Goal: Task Accomplishment & Management: Manage account settings

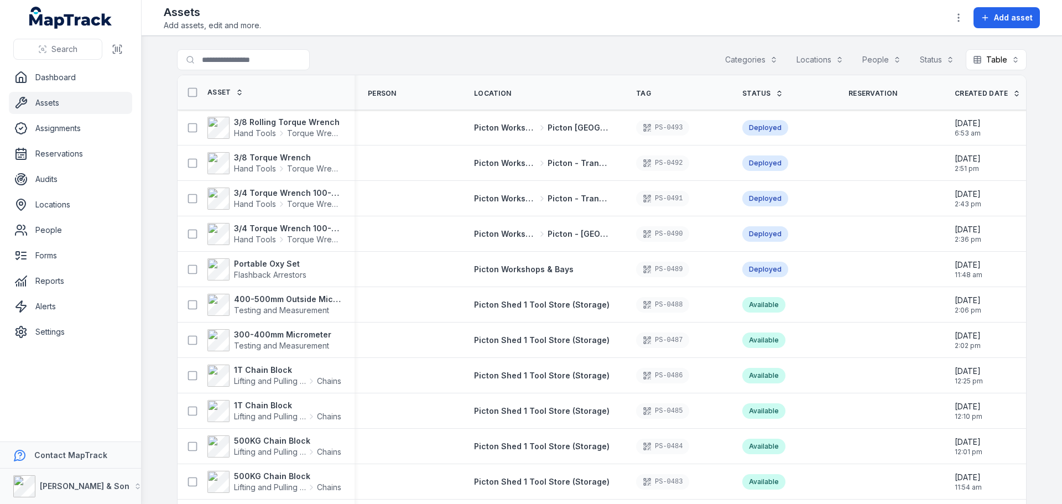
click at [767, 54] on button "Categories" at bounding box center [751, 59] width 67 height 21
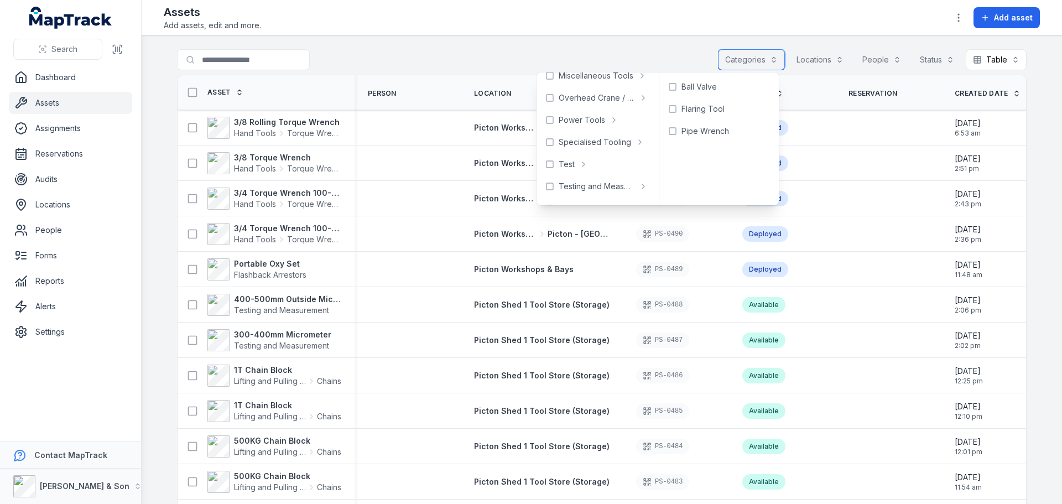
scroll to position [494, 0]
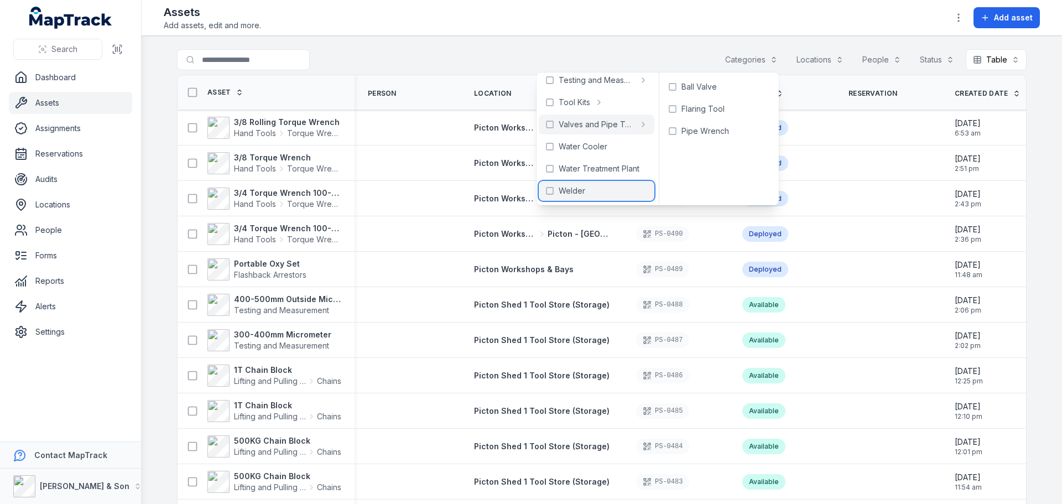
click at [562, 190] on span "Welder" at bounding box center [572, 190] width 27 height 11
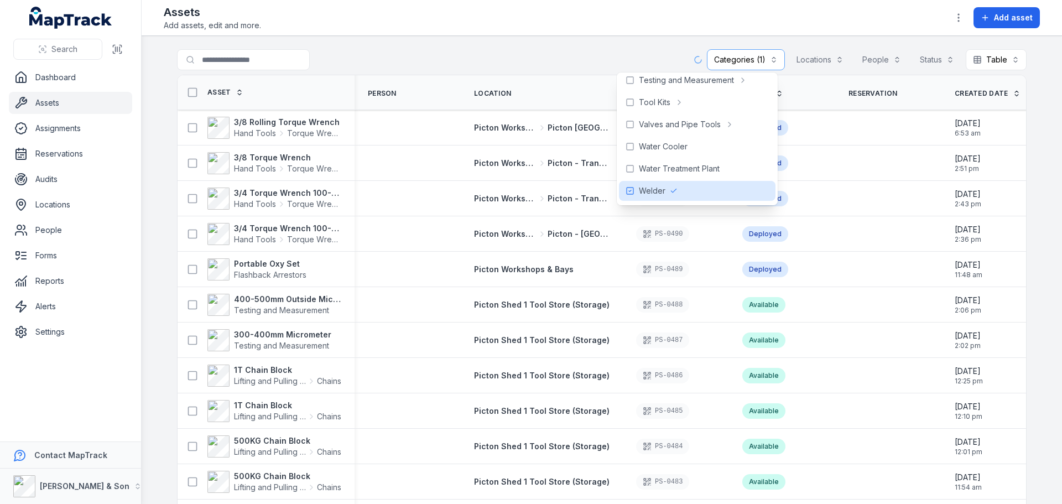
click at [539, 50] on div "**********" at bounding box center [602, 61] width 850 height 25
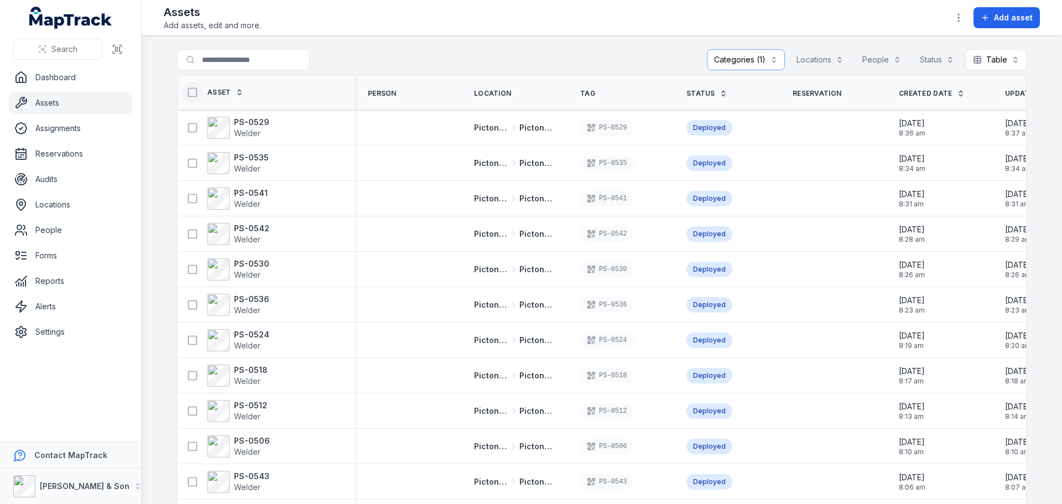
click at [187, 93] on icon at bounding box center [192, 92] width 11 height 11
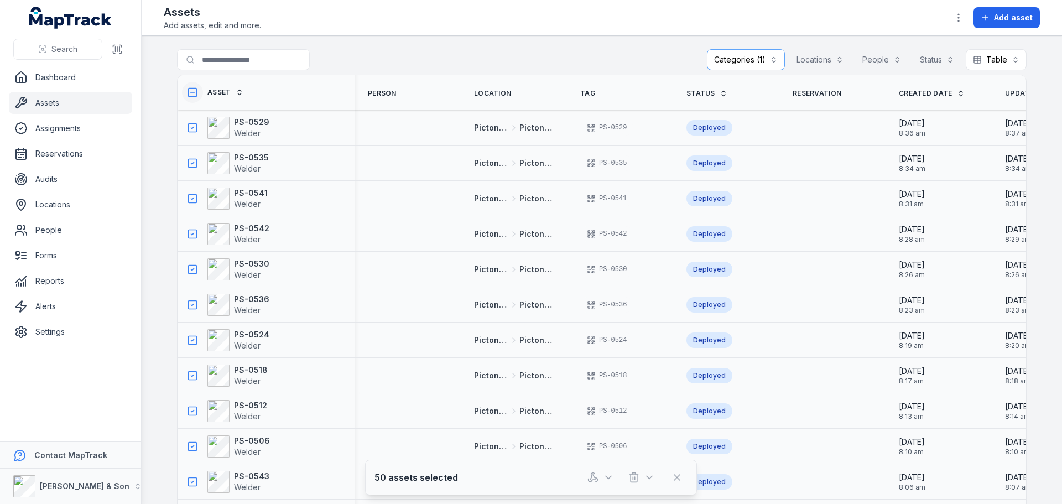
click at [190, 89] on rect at bounding box center [193, 93] width 8 height 8
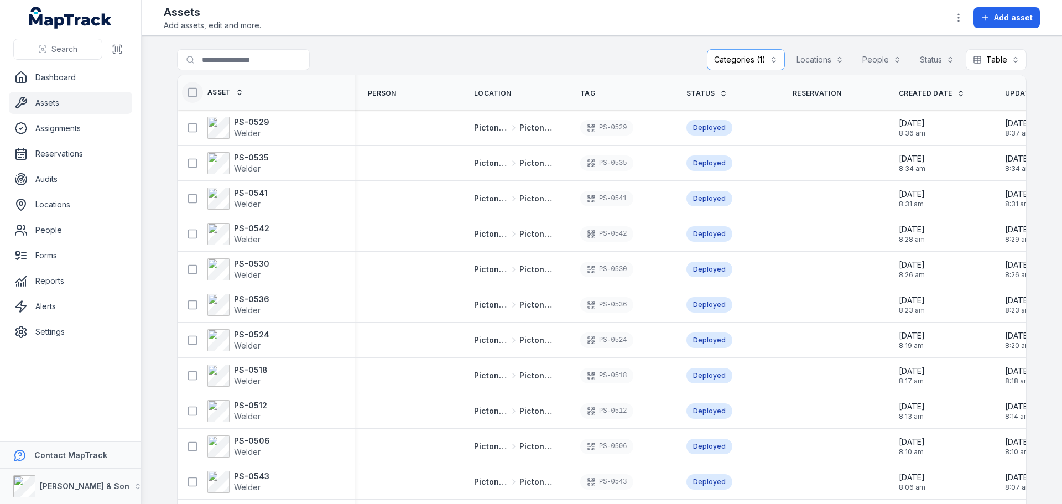
click at [189, 90] on icon at bounding box center [192, 92] width 11 height 11
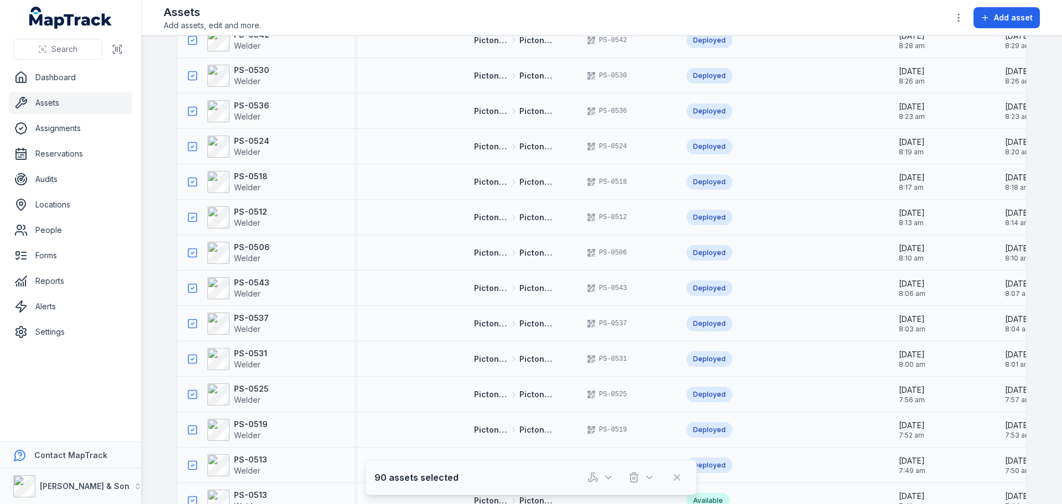
scroll to position [2811, 0]
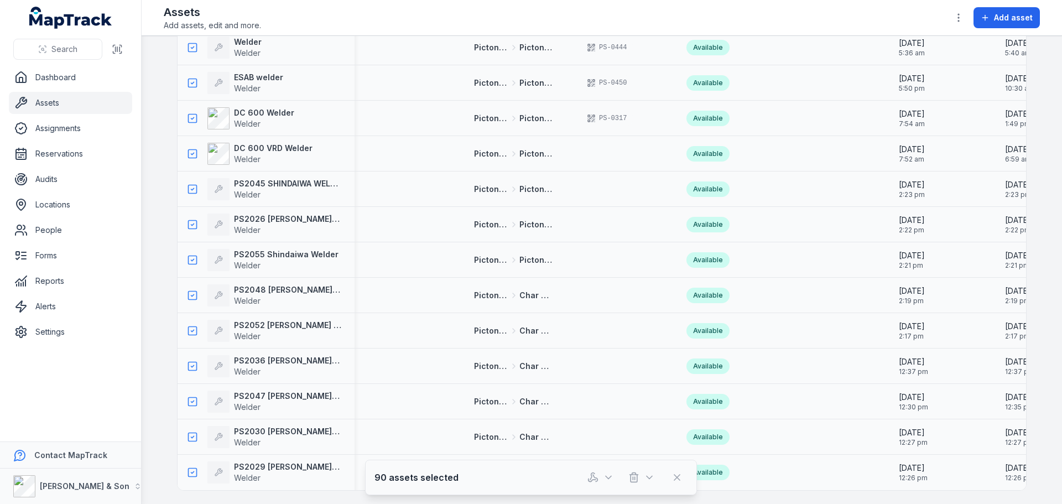
drag, startPoint x: 346, startPoint y: 302, endPoint x: 335, endPoint y: 453, distance: 151.4
click at [187, 184] on icon at bounding box center [192, 189] width 11 height 11
click at [187, 150] on icon at bounding box center [192, 153] width 11 height 11
click at [190, 113] on icon at bounding box center [192, 118] width 11 height 11
click at [190, 220] on rect at bounding box center [193, 224] width 8 height 8
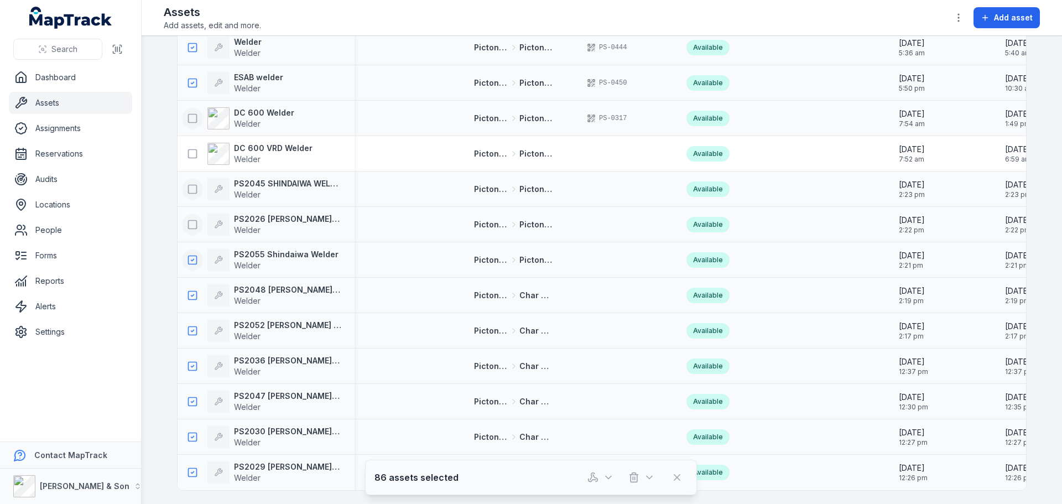
click at [187, 256] on icon at bounding box center [192, 259] width 11 height 11
click at [191, 294] on icon at bounding box center [192, 295] width 11 height 11
click at [190, 330] on icon at bounding box center [192, 330] width 11 height 11
click at [187, 365] on icon at bounding box center [192, 366] width 11 height 11
click at [190, 399] on icon at bounding box center [192, 401] width 11 height 11
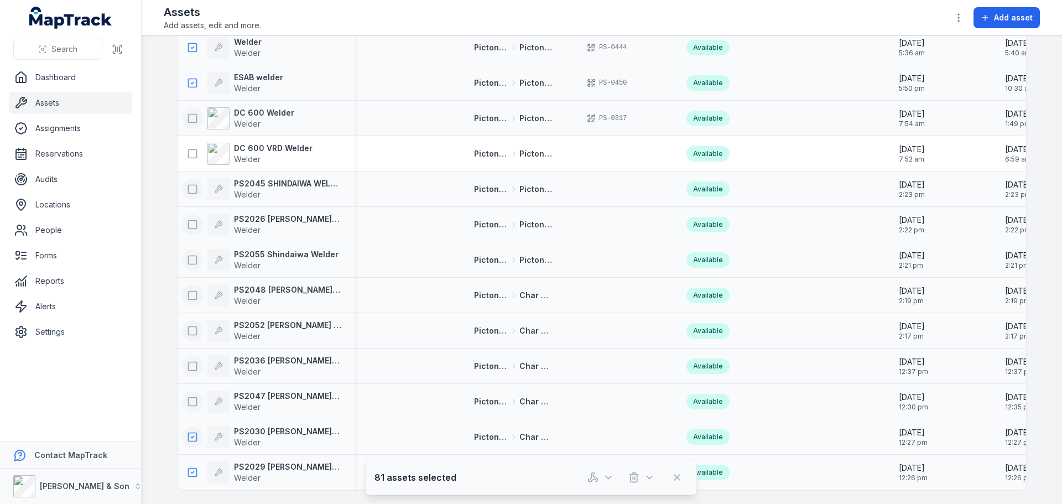
click at [190, 434] on icon at bounding box center [192, 437] width 11 height 11
click at [188, 467] on icon at bounding box center [192, 472] width 11 height 11
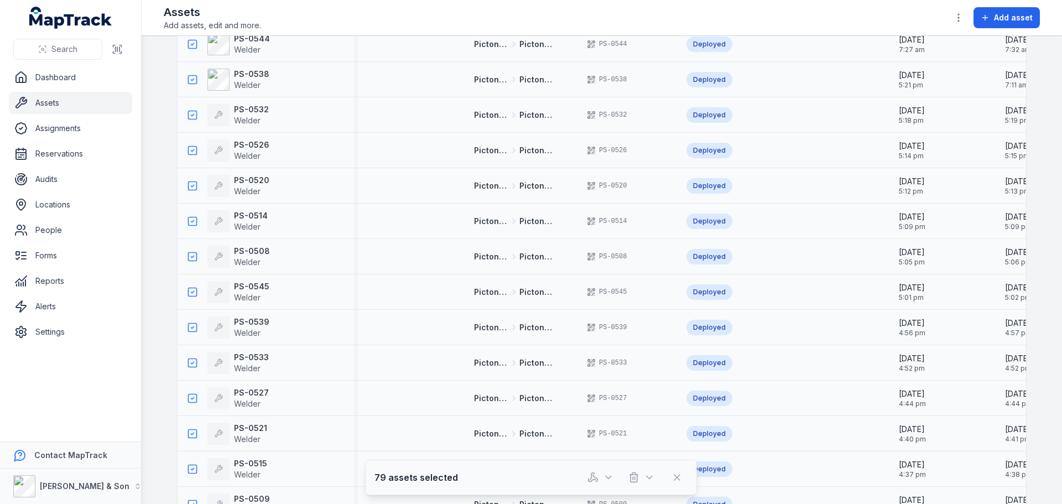
scroll to position [0, 0]
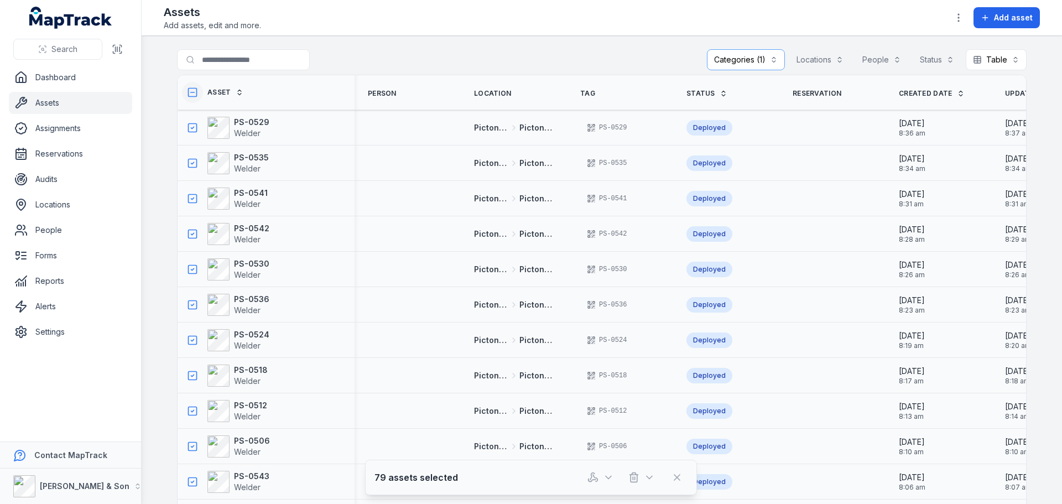
drag, startPoint x: 157, startPoint y: 337, endPoint x: 158, endPoint y: 152, distance: 184.8
click at [188, 92] on icon at bounding box center [192, 92] width 11 height 11
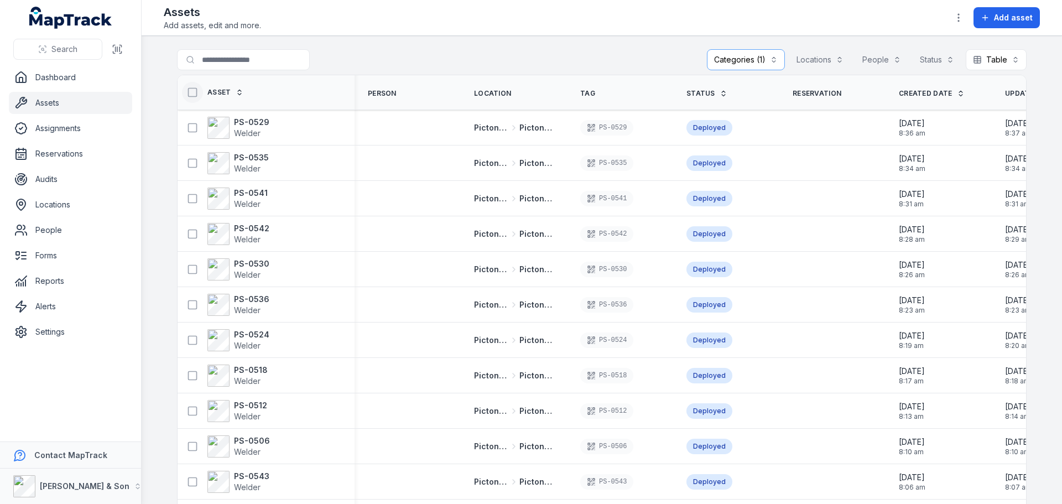
click at [344, 33] on header "Toggle Navigation Assets Add assets, edit and more. Add asset" at bounding box center [602, 18] width 921 height 36
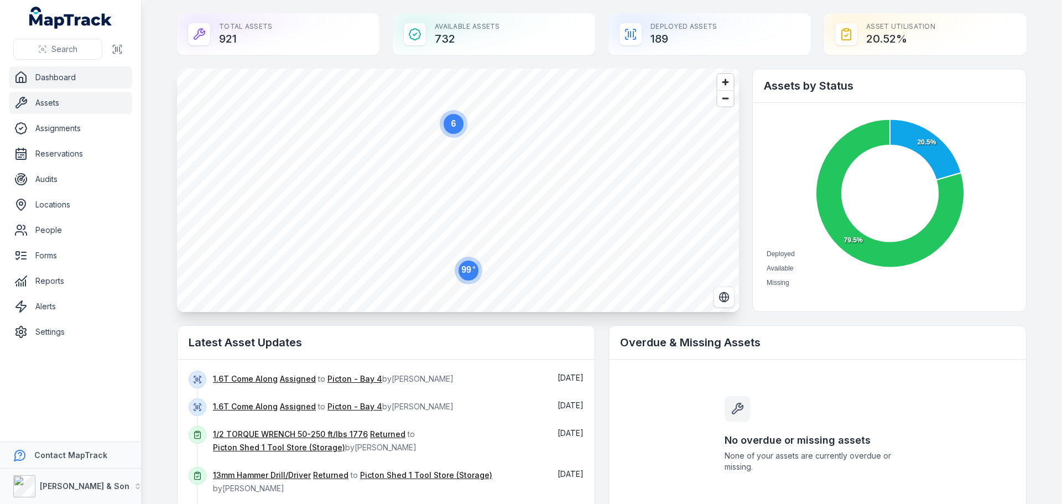
click at [68, 106] on link "Assets" at bounding box center [70, 103] width 123 height 22
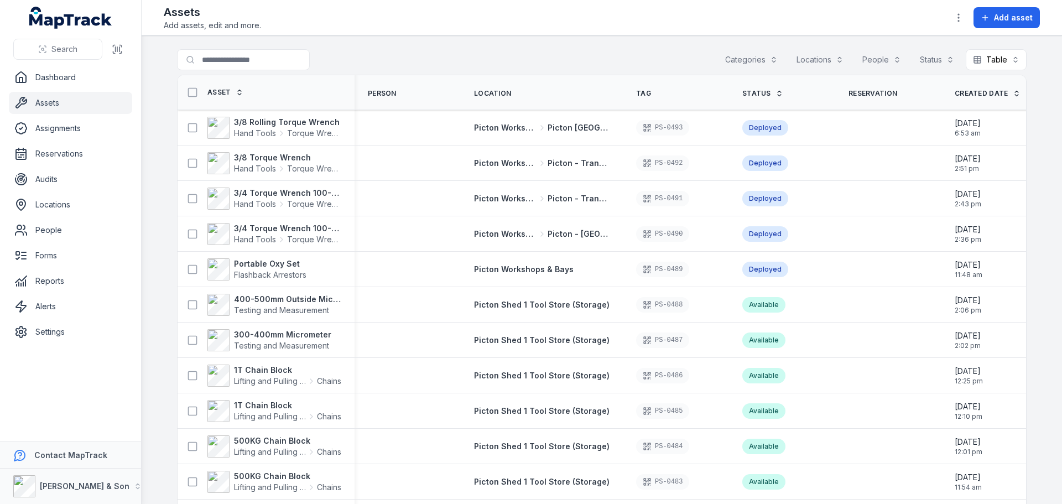
click at [741, 51] on button "Categories" at bounding box center [751, 59] width 67 height 21
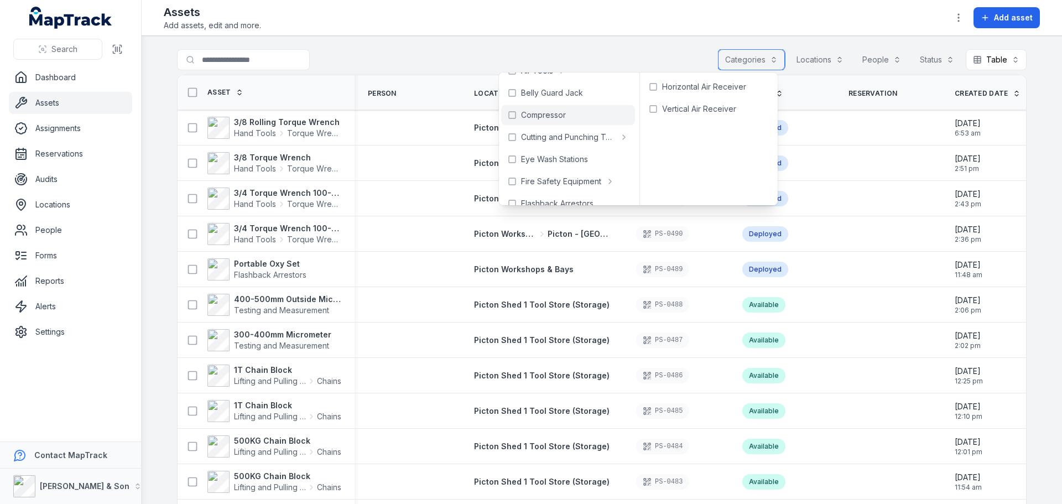
scroll to position [55, 0]
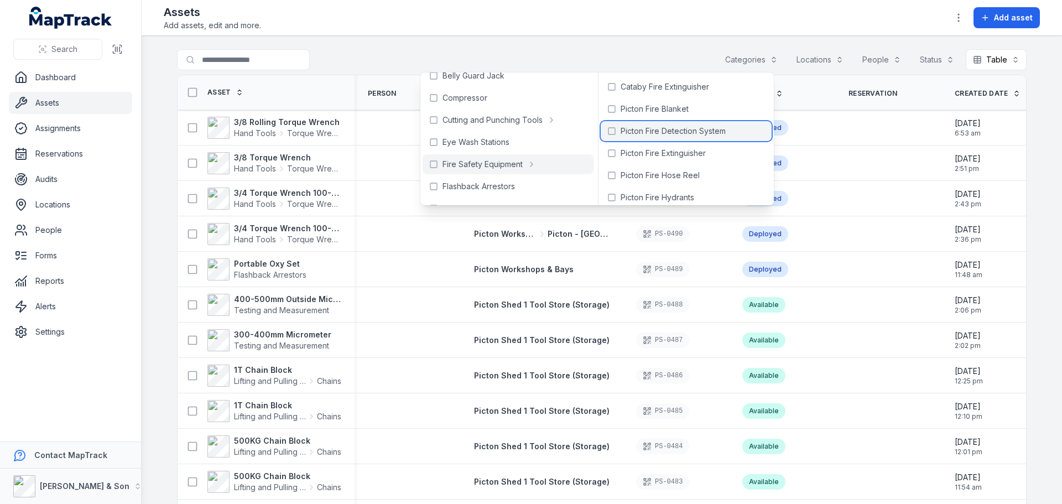
click at [616, 129] on icon at bounding box center [611, 131] width 9 height 9
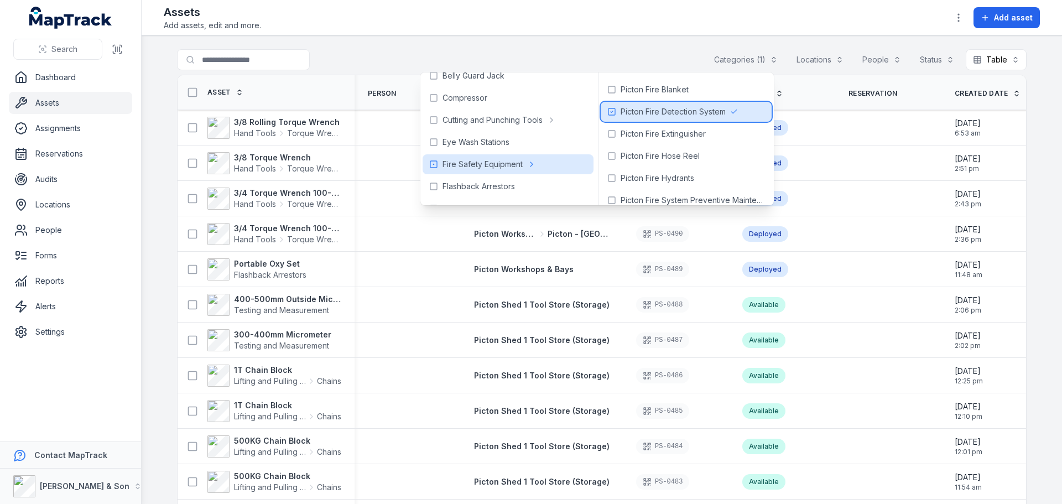
scroll to position [29, 0]
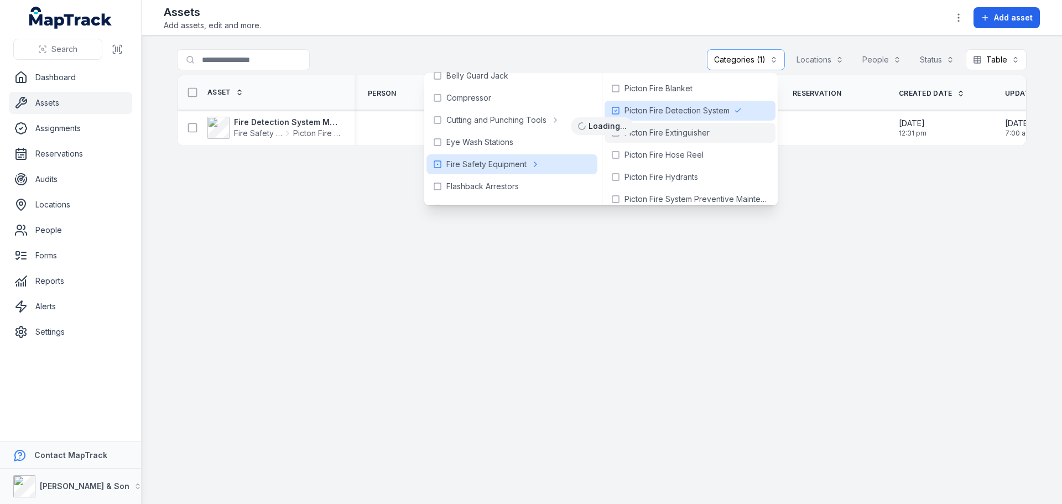
scroll to position [29, 0]
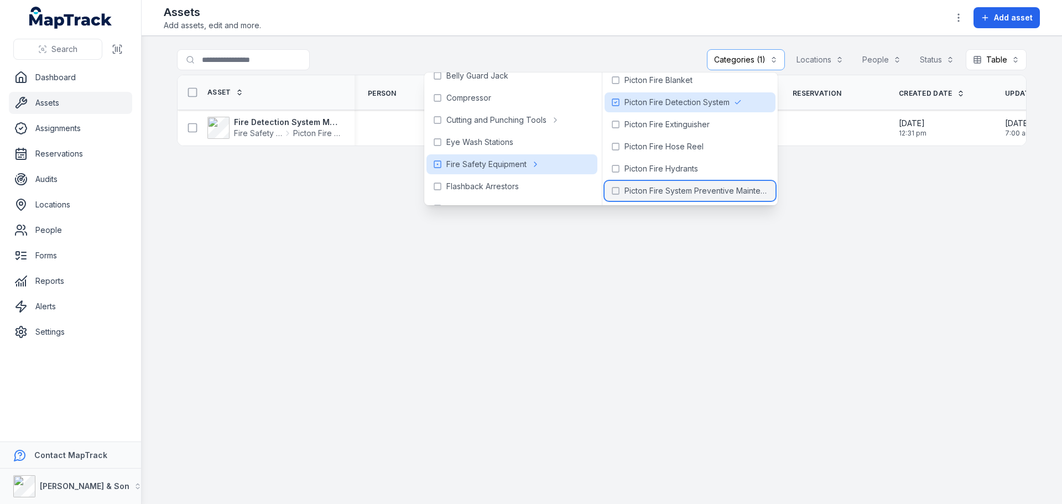
click at [617, 193] on icon at bounding box center [615, 190] width 9 height 9
click at [649, 316] on main "**********" at bounding box center [602, 270] width 921 height 468
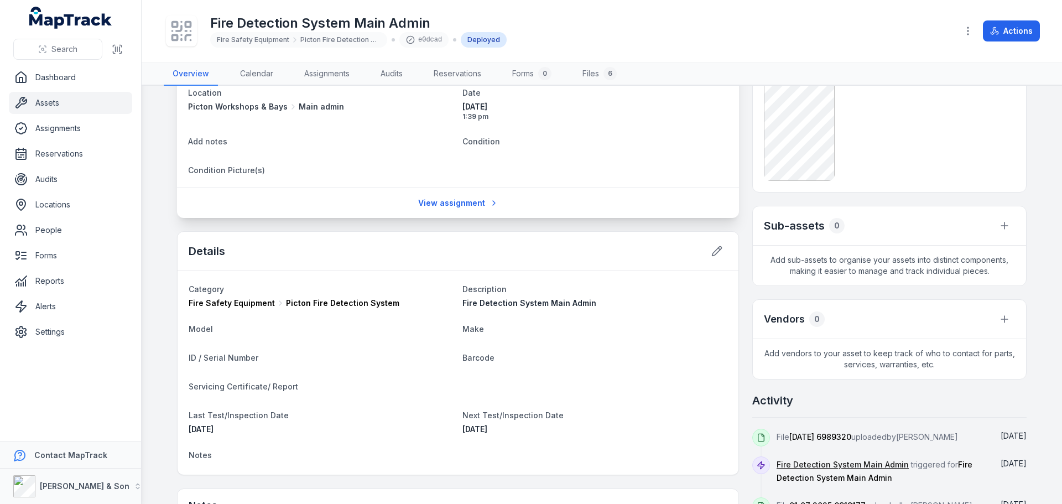
scroll to position [166, 0]
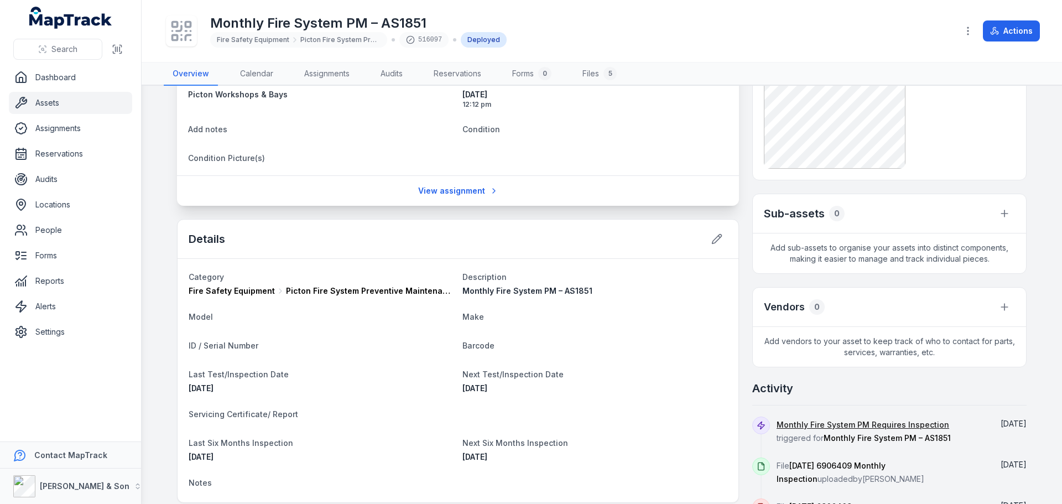
scroll to position [221, 0]
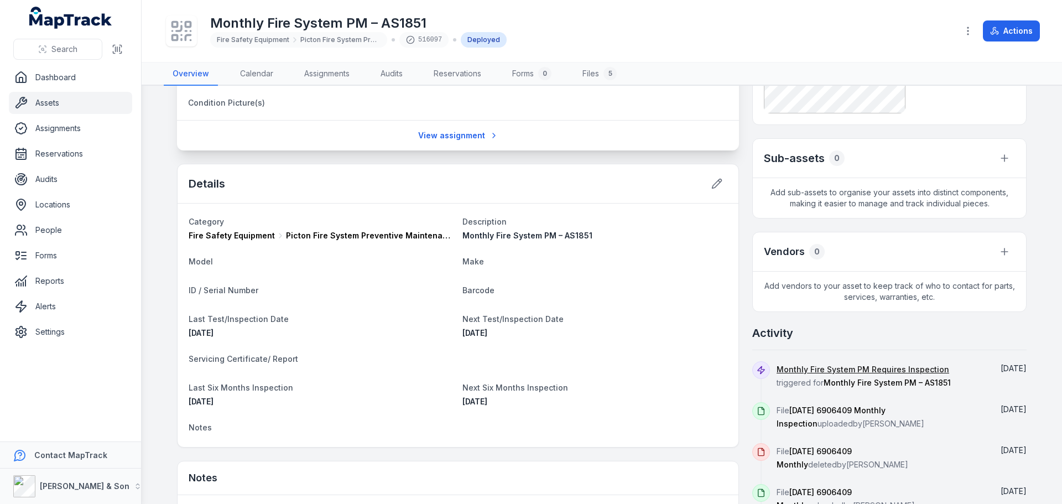
click at [516, 330] on div "[DATE]" at bounding box center [595, 333] width 265 height 11
click at [543, 323] on span "Next Test/Inspection Date" at bounding box center [513, 318] width 101 height 9
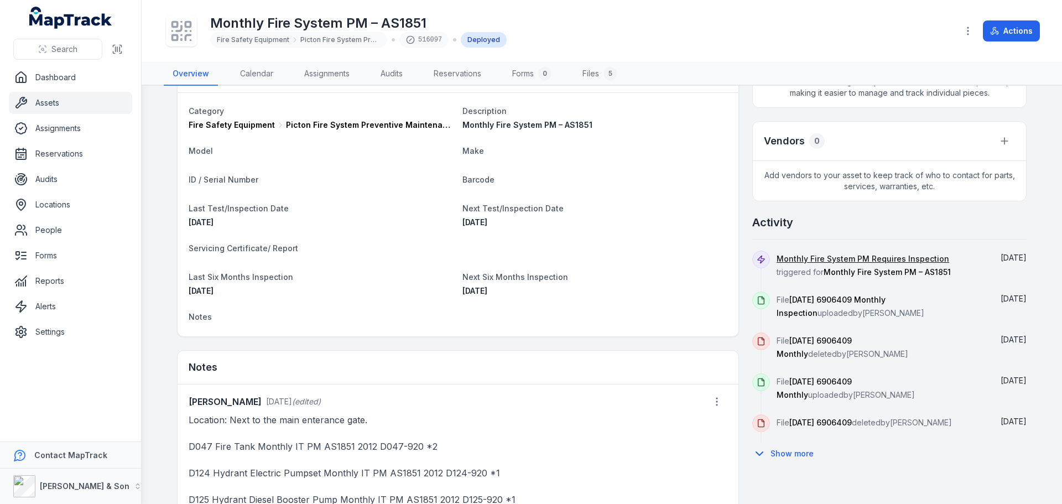
scroll to position [277, 0]
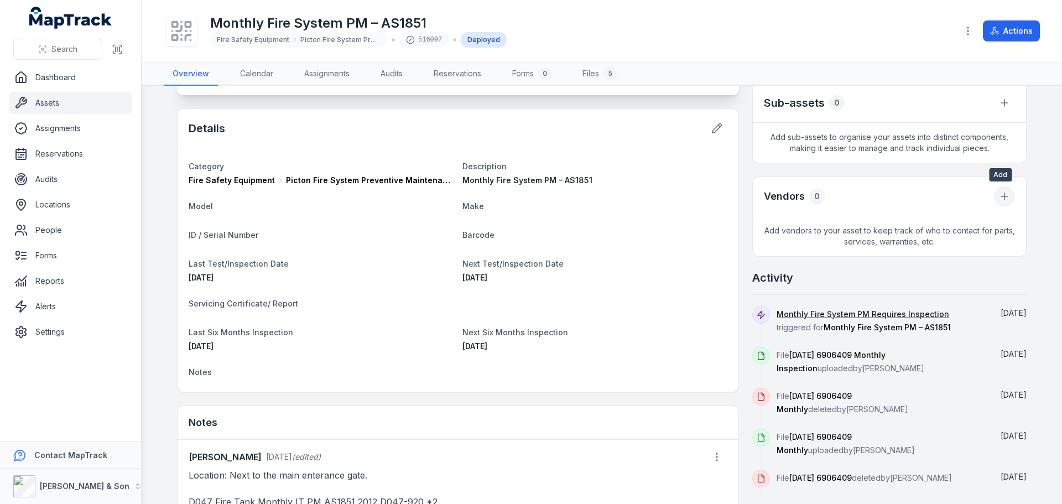
click at [999, 197] on icon at bounding box center [1004, 196] width 11 height 11
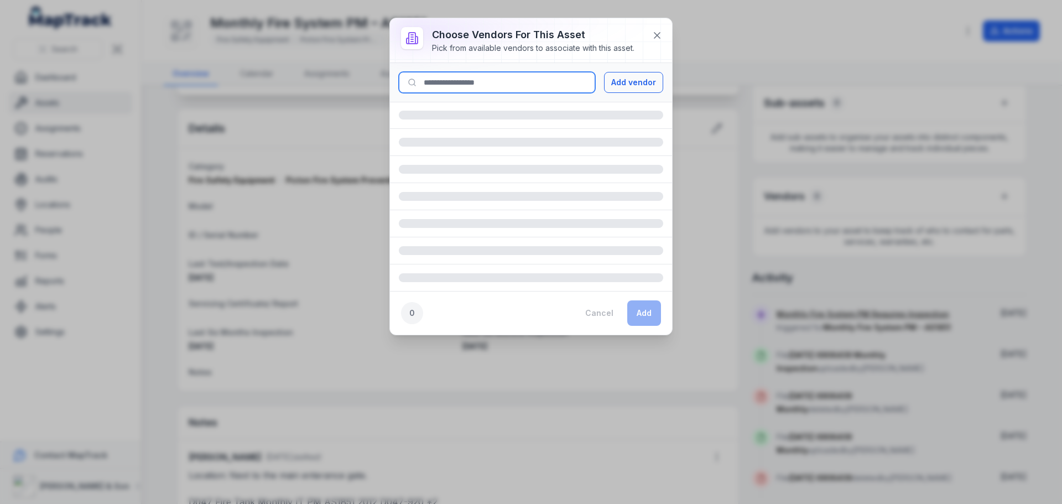
click at [467, 85] on input at bounding box center [497, 82] width 196 height 21
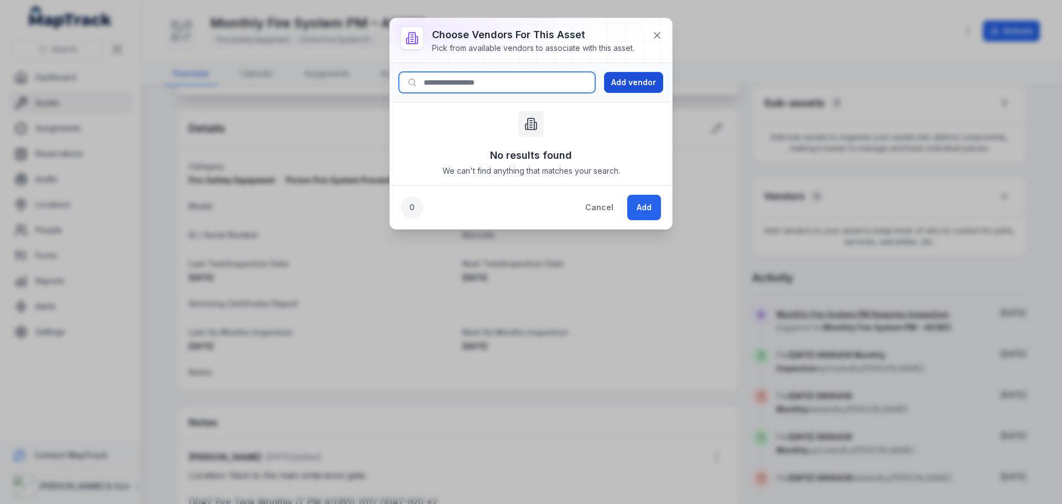
drag, startPoint x: 578, startPoint y: 84, endPoint x: 622, endPoint y: 82, distance: 43.8
click at [581, 83] on input at bounding box center [497, 82] width 196 height 21
click at [622, 82] on button "Add vendor" at bounding box center [633, 82] width 59 height 21
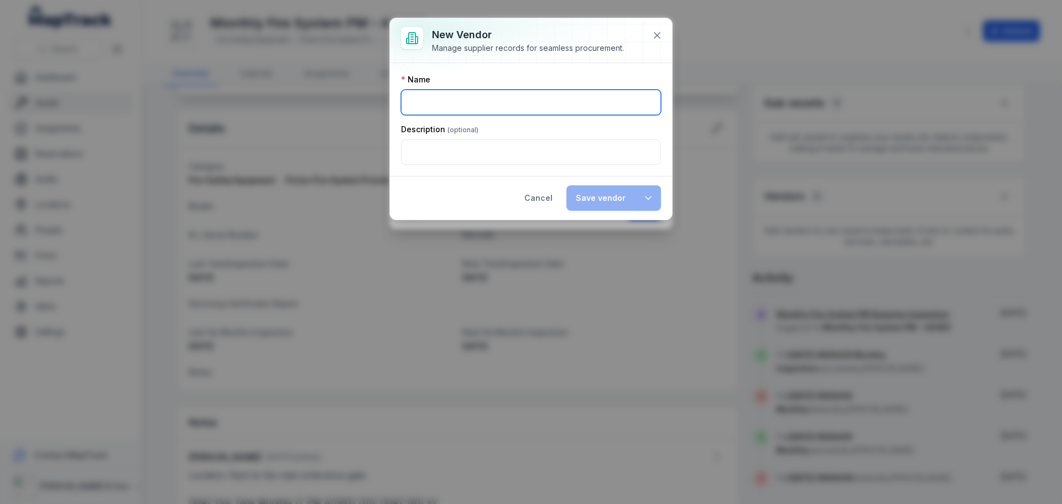
click at [451, 108] on input ":ra:-form-item-label" at bounding box center [531, 102] width 260 height 25
type input "*****"
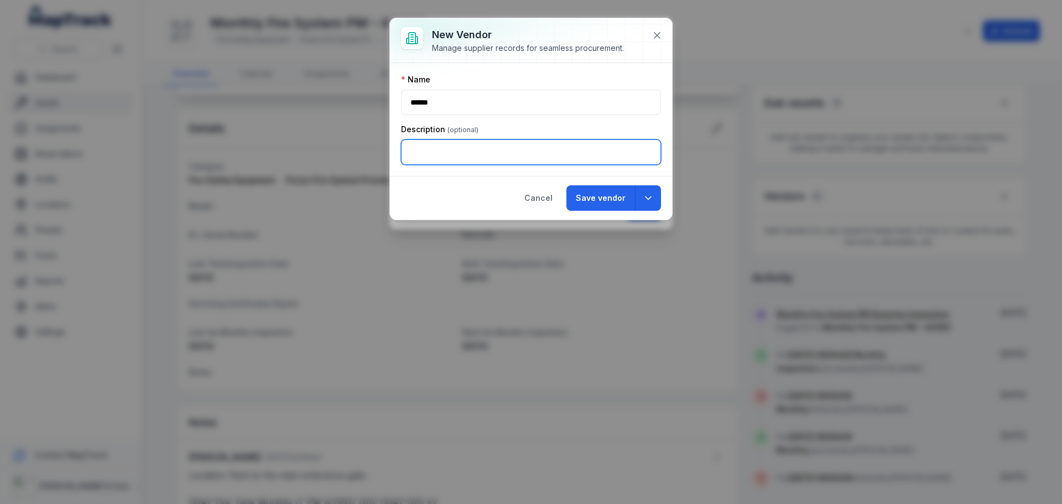
click at [450, 141] on input ":rb:-form-item-label" at bounding box center [531, 151] width 260 height 25
drag, startPoint x: 453, startPoint y: 151, endPoint x: 502, endPoint y: 152, distance: 49.3
click at [502, 152] on input "**********" at bounding box center [531, 151] width 260 height 25
type input "**********"
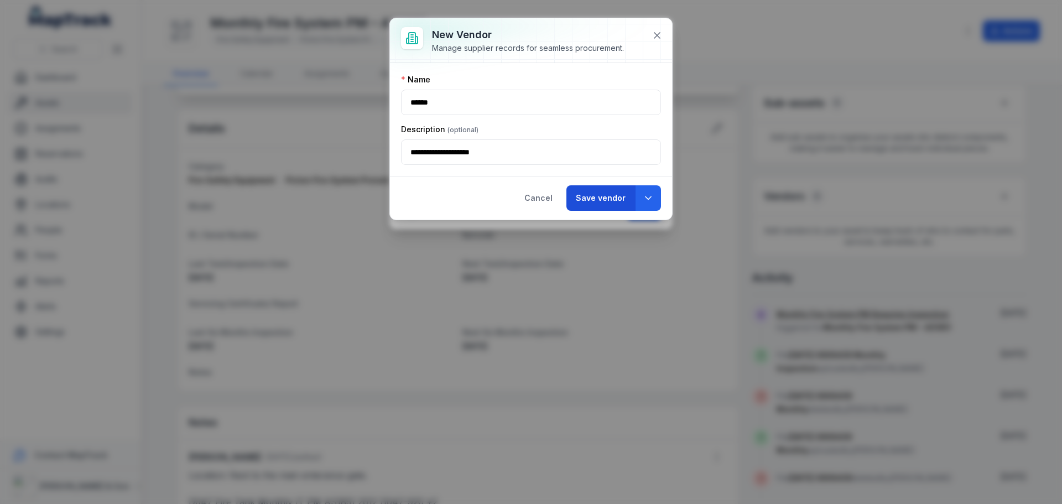
click at [610, 195] on button "Save vendor" at bounding box center [601, 197] width 69 height 25
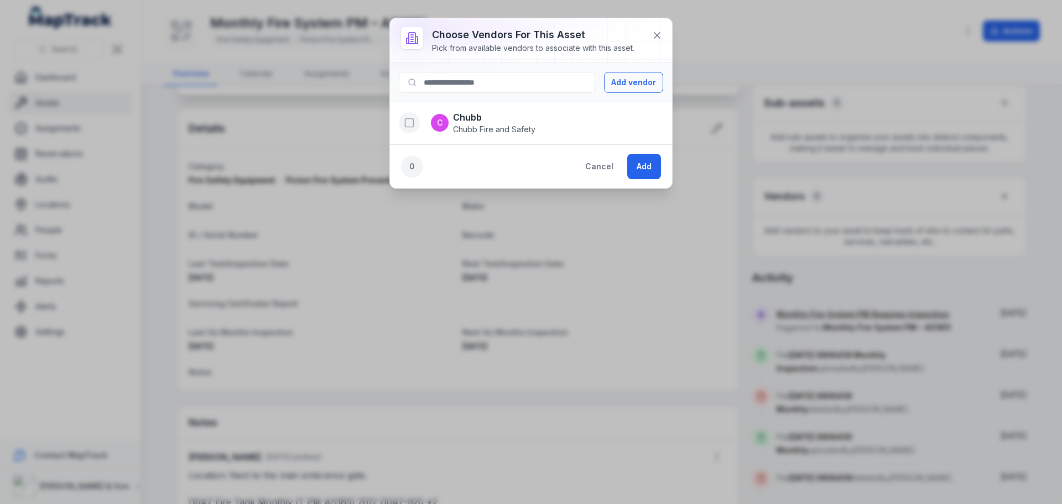
click at [412, 122] on icon "button" at bounding box center [409, 122] width 11 height 11
click at [648, 168] on button "Add" at bounding box center [644, 166] width 34 height 25
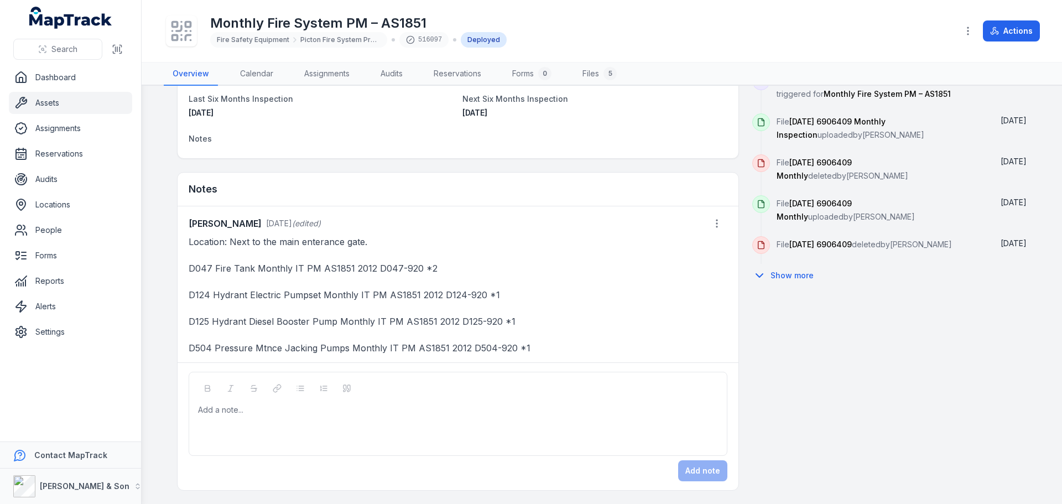
scroll to position [427, 0]
